Goal: Information Seeking & Learning: Learn about a topic

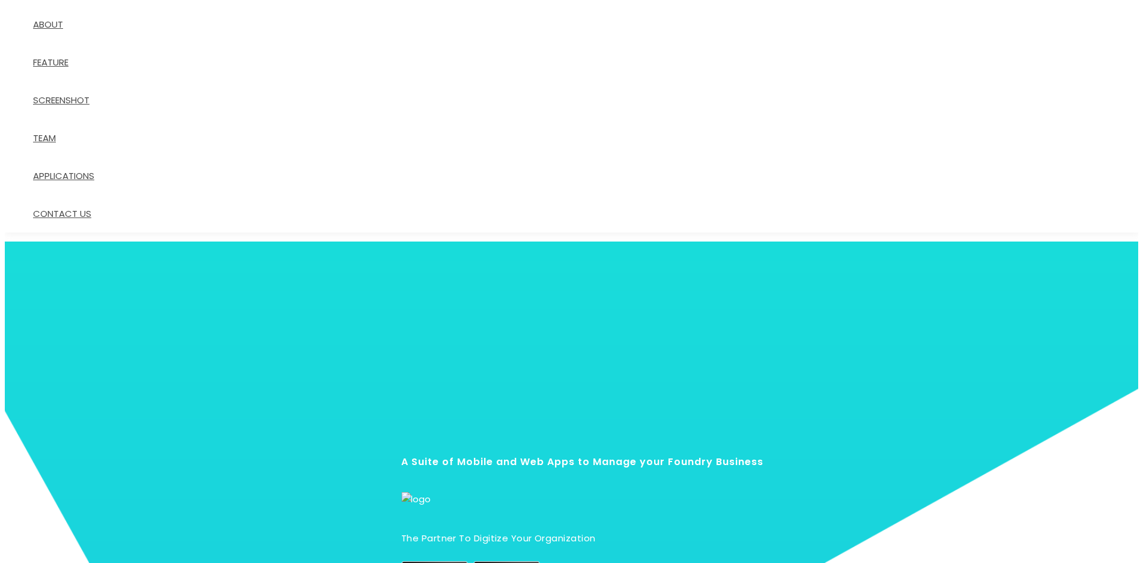
scroll to position [60, 0]
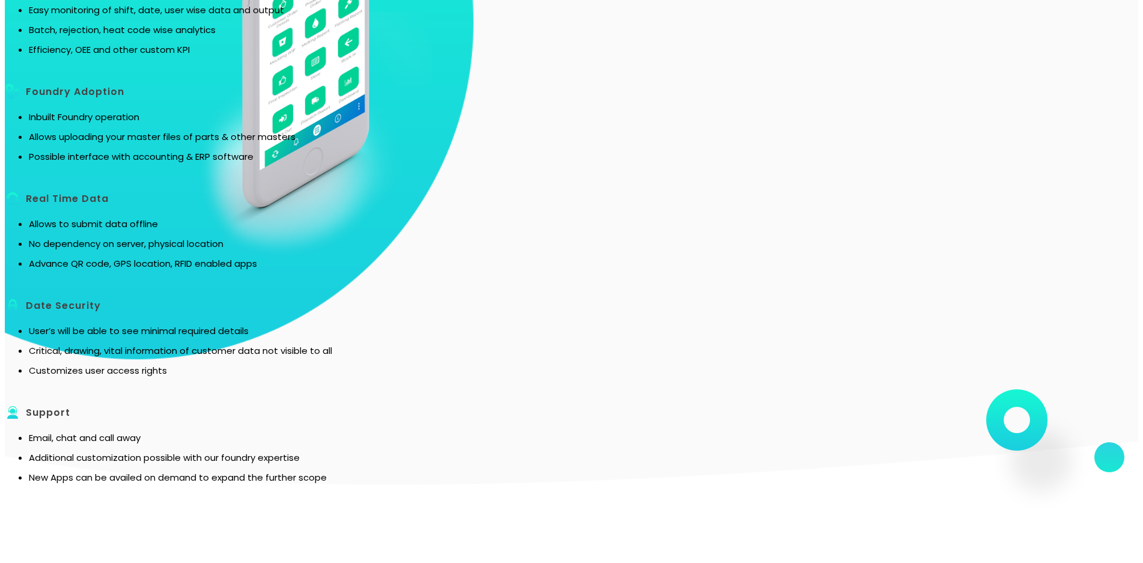
scroll to position [1912, 0]
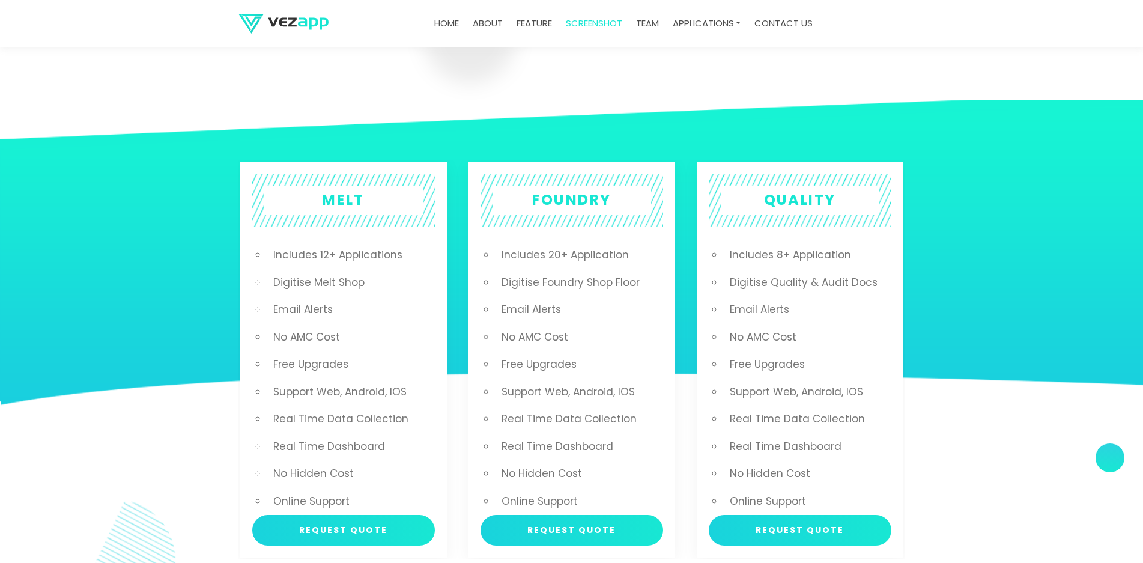
scroll to position [2221, 0]
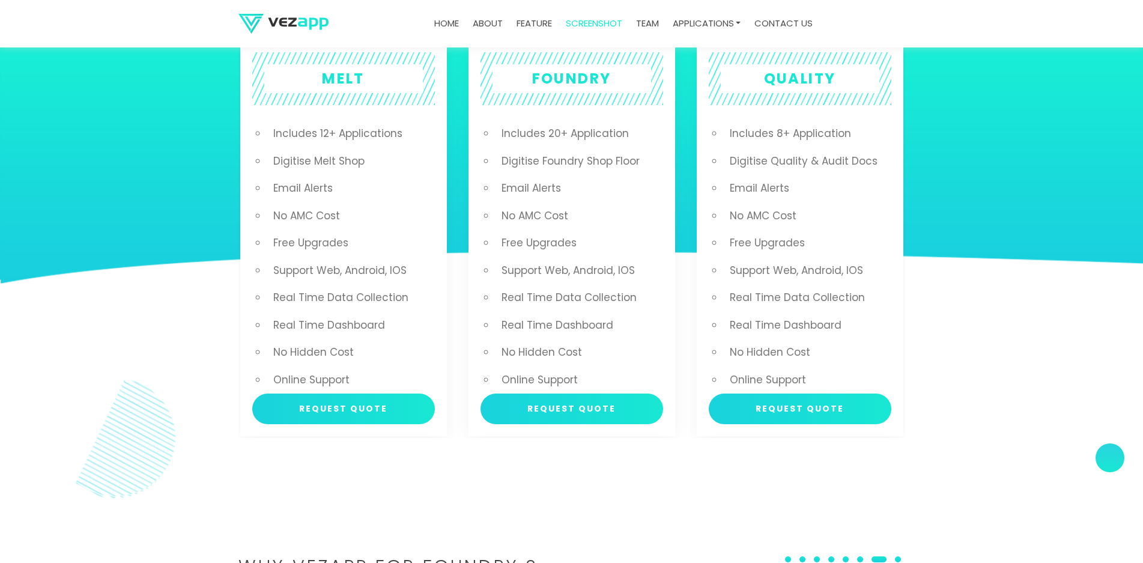
click at [566, 130] on li "Includes 20+ Application" at bounding box center [579, 134] width 168 height 28
click at [578, 136] on li "Includes 20+ Application" at bounding box center [579, 134] width 168 height 28
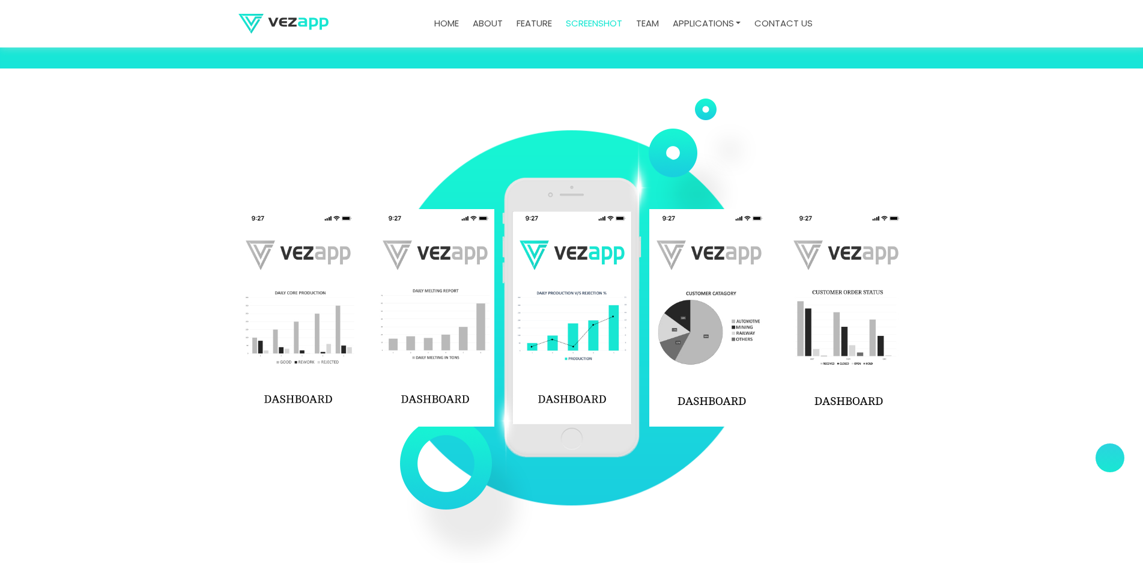
scroll to position [1681, 0]
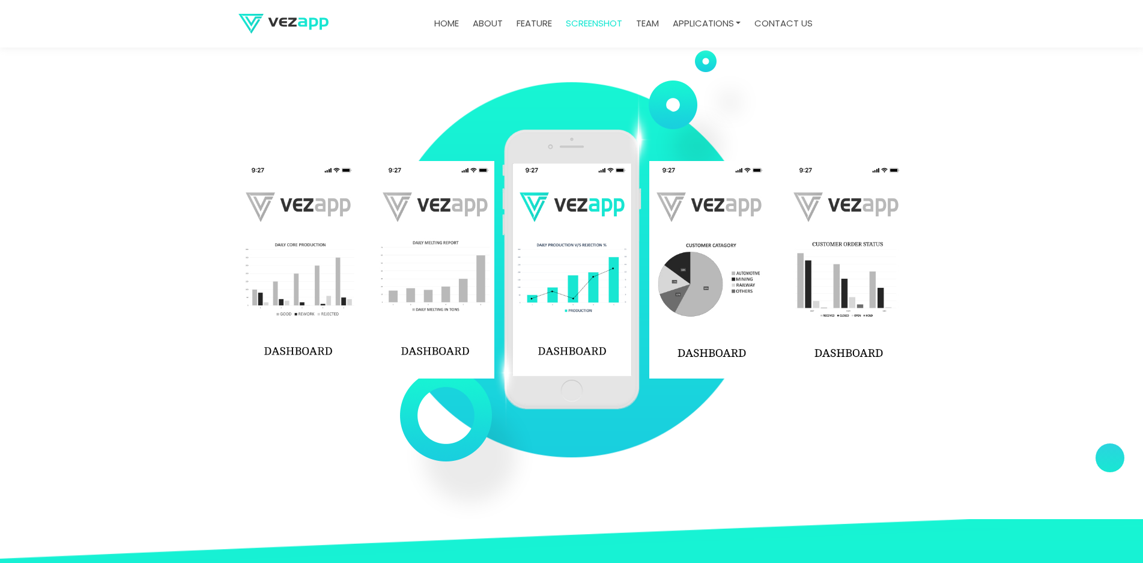
click at [727, 348] on img at bounding box center [708, 269] width 119 height 217
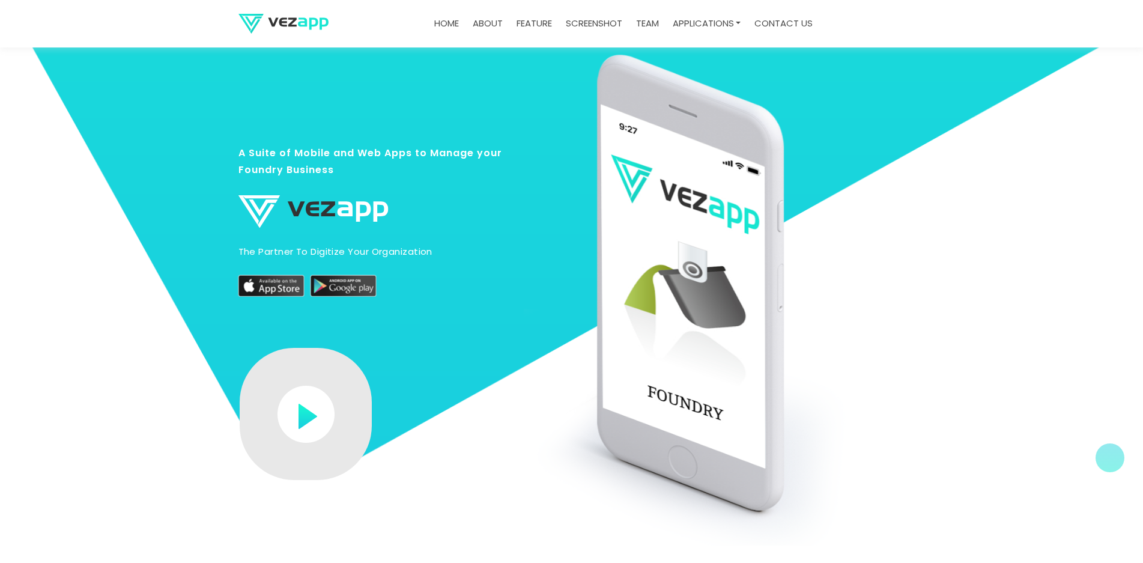
scroll to position [0, 0]
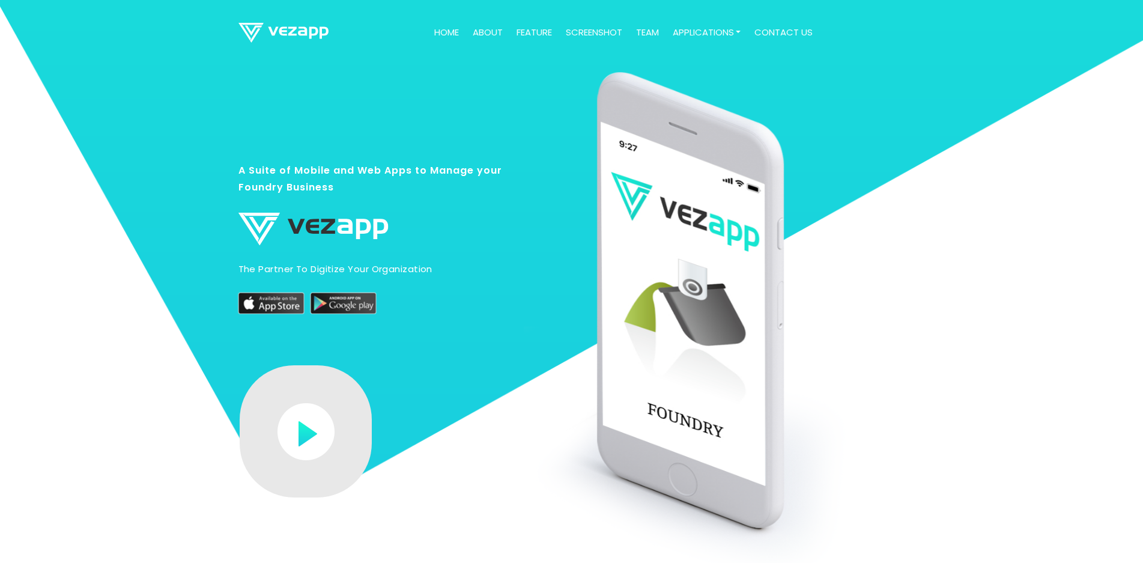
click at [438, 37] on link "Home" at bounding box center [446, 32] width 34 height 23
click at [445, 34] on link "Home" at bounding box center [446, 32] width 34 height 23
click at [438, 172] on h3 "A Suite of Mobile and Web Apps to Manage your Foundry Business" at bounding box center [377, 185] width 279 height 46
click at [363, 223] on img at bounding box center [313, 229] width 150 height 33
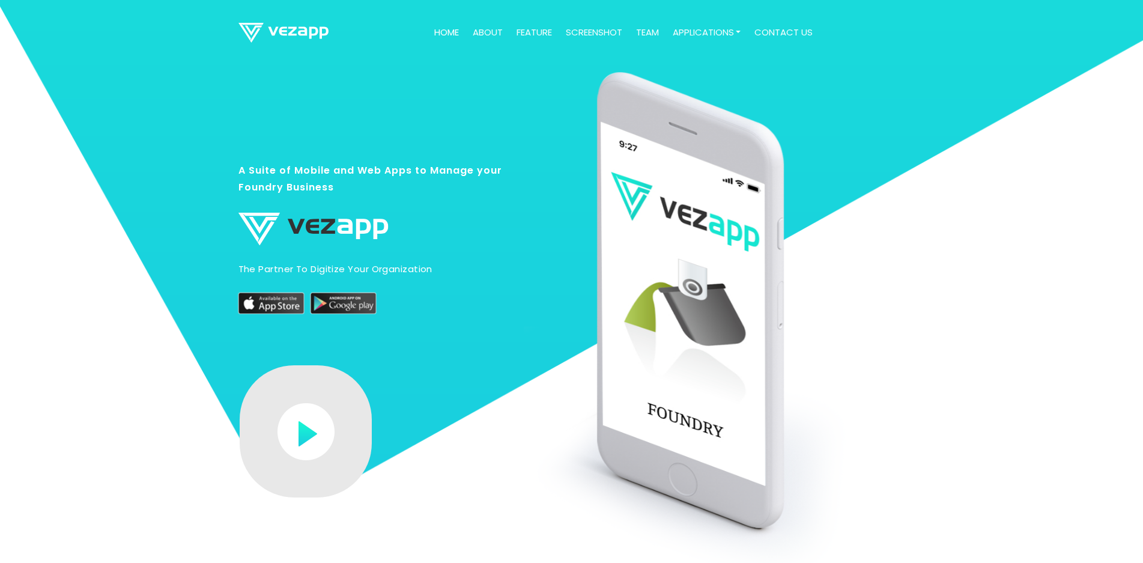
click at [530, 32] on link "feature" at bounding box center [534, 32] width 45 height 23
